Goal: Task Accomplishment & Management: Complete application form

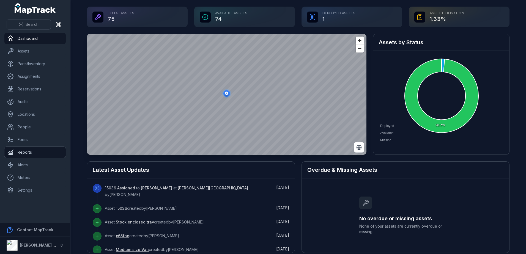
click at [23, 154] on link "Reports" at bounding box center [34, 152] width 61 height 11
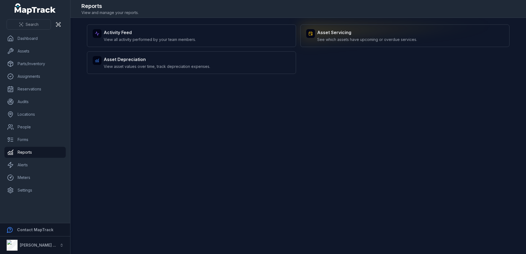
click at [330, 36] on div "Asset Servicing See which assets have upcoming or overdue services." at bounding box center [367, 35] width 100 height 13
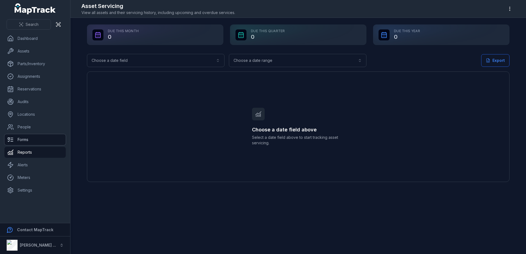
click at [28, 140] on link "Forms" at bounding box center [34, 139] width 61 height 11
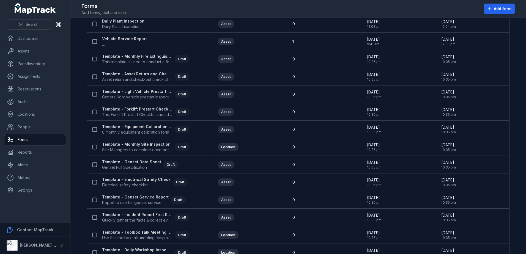
scroll to position [28, 0]
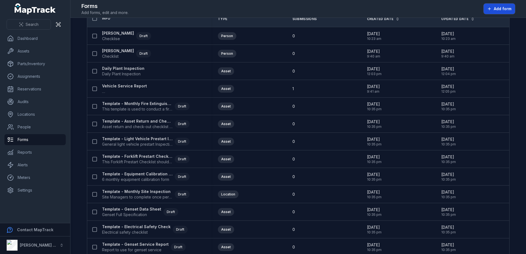
click at [496, 7] on span "Add form" at bounding box center [503, 9] width 18 height 6
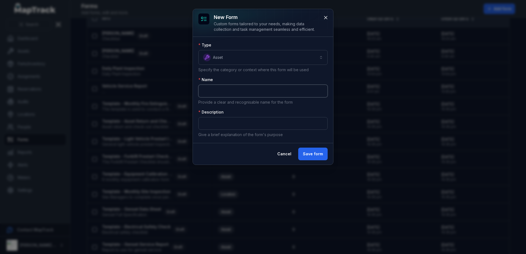
click at [252, 90] on input "text" at bounding box center [262, 91] width 129 height 13
type input "**********"
